Goal: Task Accomplishment & Management: Complete application form

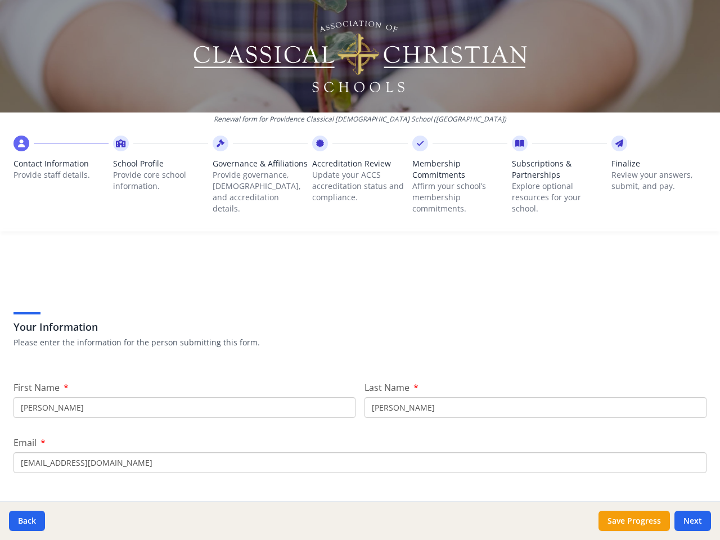
click at [360, 270] on div "Your Information Please enter the information for the person submitting this fo…" at bounding box center [360, 315] width 693 height 96
click at [60, 167] on span "Contact Information" at bounding box center [61, 163] width 95 height 11
click at [159, 172] on p "Provide core school information." at bounding box center [160, 180] width 95 height 23
click at [257, 183] on p "Provide governance, [DEMOGRAPHIC_DATA], and accreditation details." at bounding box center [260, 191] width 95 height 45
click at [355, 178] on p "Update your ACCS accreditation status and compliance." at bounding box center [359, 186] width 95 height 34
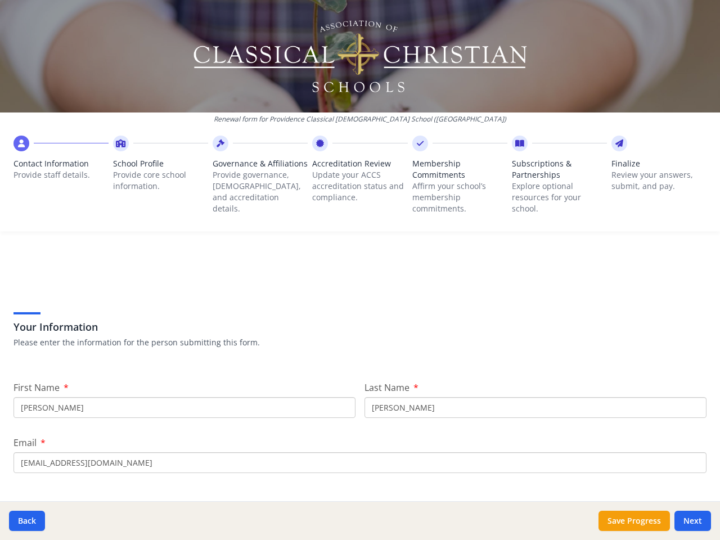
click at [453, 183] on p "Affirm your school’s membership commitments." at bounding box center [459, 198] width 95 height 34
click at [552, 183] on p "Explore optional resources for your school." at bounding box center [559, 198] width 95 height 34
click at [650, 172] on p "Review your answers, submit, and pay." at bounding box center [659, 180] width 95 height 23
click at [27, 521] on button "Back" at bounding box center [27, 521] width 36 height 20
click at [634, 521] on button "Save Progress" at bounding box center [634, 521] width 71 height 20
